Goal: Use online tool/utility: Utilize a website feature to perform a specific function

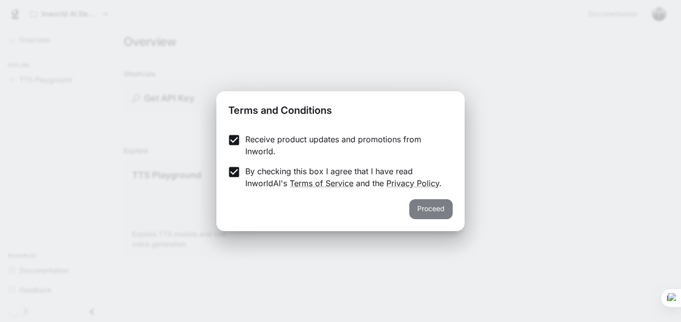
click at [426, 208] on button "Proceed" at bounding box center [430, 209] width 43 height 20
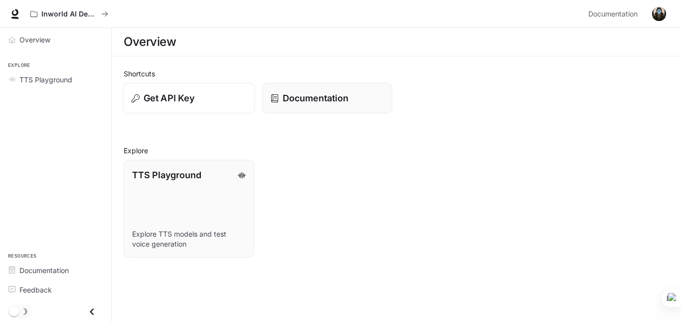
click at [216, 104] on div "Get API Key" at bounding box center [189, 97] width 115 height 13
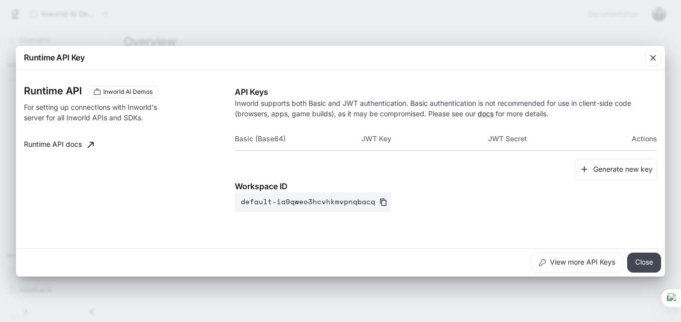
click at [645, 265] on button "Close" at bounding box center [644, 262] width 34 height 20
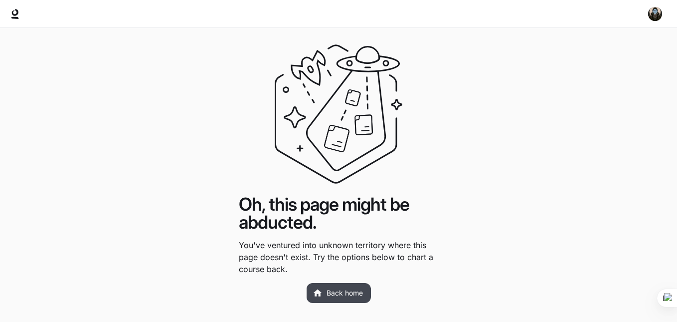
click at [347, 295] on link "Back home" at bounding box center [339, 293] width 64 height 20
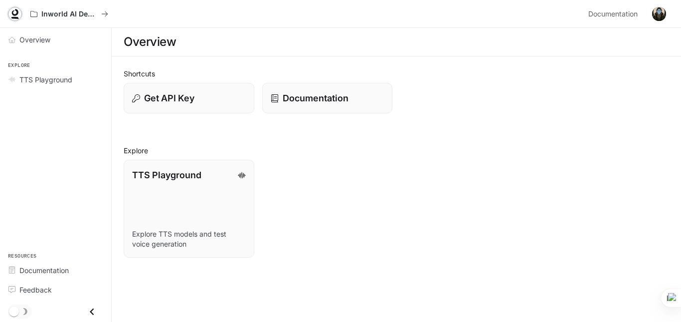
click at [16, 18] on icon at bounding box center [14, 18] width 7 height 2
click at [628, 12] on span "Documentation" at bounding box center [612, 14] width 49 height 12
click at [222, 181] on link "TTS Playground Explore TTS models and test voice generation" at bounding box center [189, 208] width 132 height 99
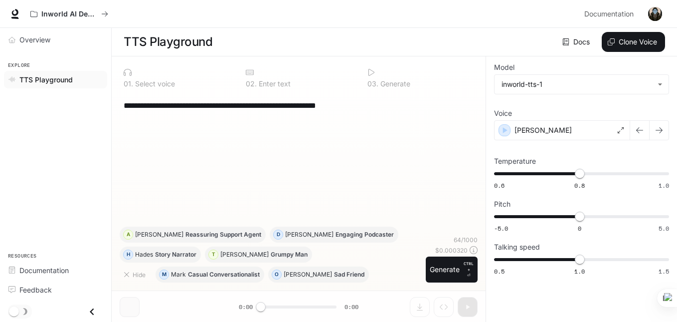
click at [372, 69] on icon at bounding box center [371, 72] width 8 height 8
click at [601, 125] on div "Alex" at bounding box center [562, 130] width 136 height 20
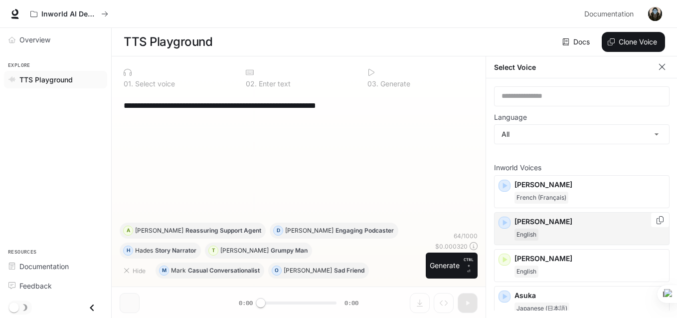
click at [552, 228] on div "English" at bounding box center [590, 234] width 151 height 12
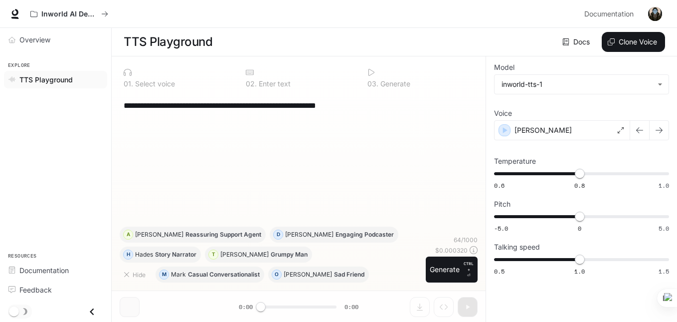
click at [402, 132] on div "**********" at bounding box center [299, 159] width 358 height 133
click at [449, 269] on button "Generate CTRL + ⏎" at bounding box center [452, 269] width 52 height 26
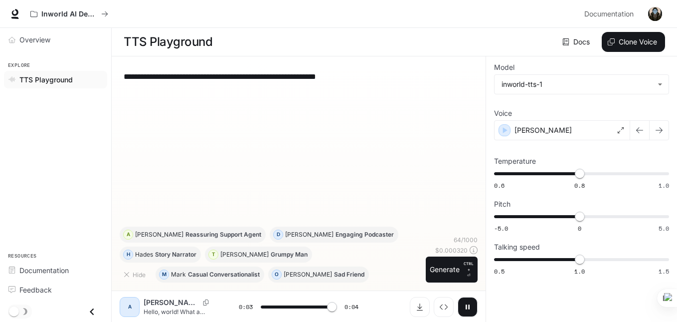
type input "*"
click at [628, 40] on button "Clone Voice" at bounding box center [633, 42] width 63 height 20
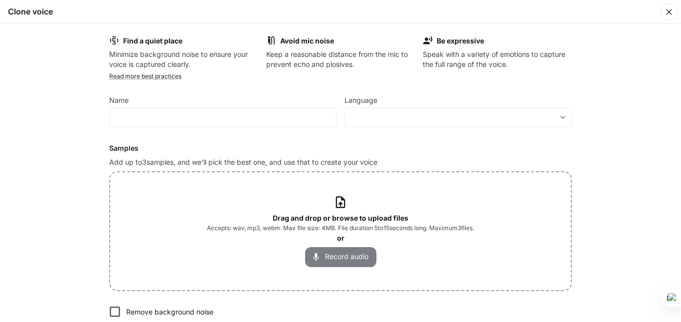
click at [337, 256] on button "Record audio" at bounding box center [340, 257] width 71 height 20
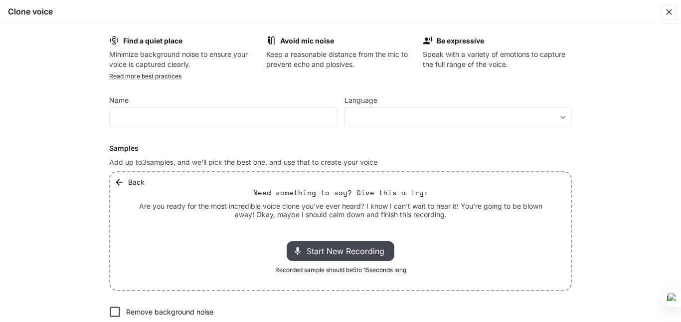
click at [364, 250] on span "Start New Recording" at bounding box center [349, 251] width 84 height 12
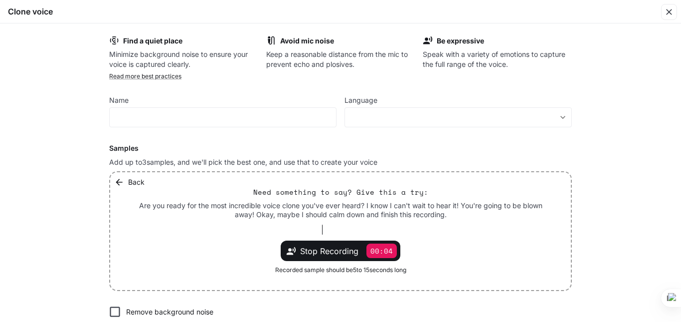
click at [244, 263] on div "Back Need something to say? Give this a try: Are you ready for the most incredi…" at bounding box center [340, 231] width 461 height 118
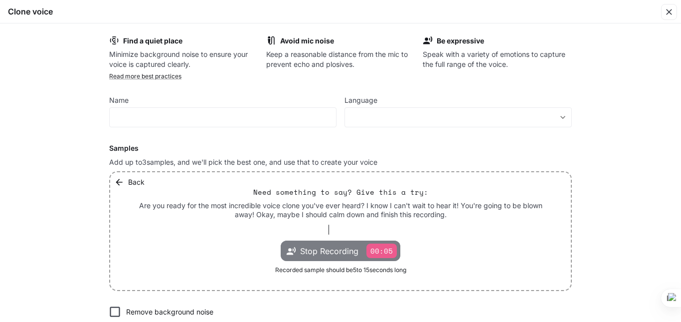
click at [327, 250] on span "Stop Recording" at bounding box center [329, 251] width 58 height 12
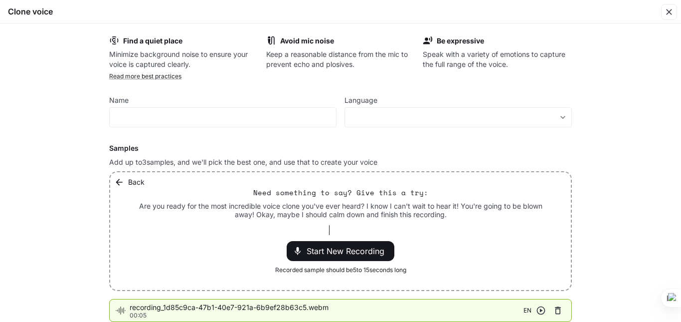
click at [538, 310] on icon "button" at bounding box center [541, 310] width 8 height 8
